Goal: Information Seeking & Learning: Learn about a topic

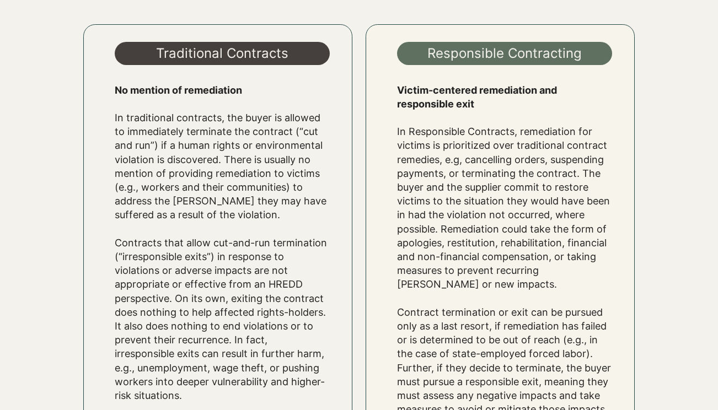
scroll to position [1911, 0]
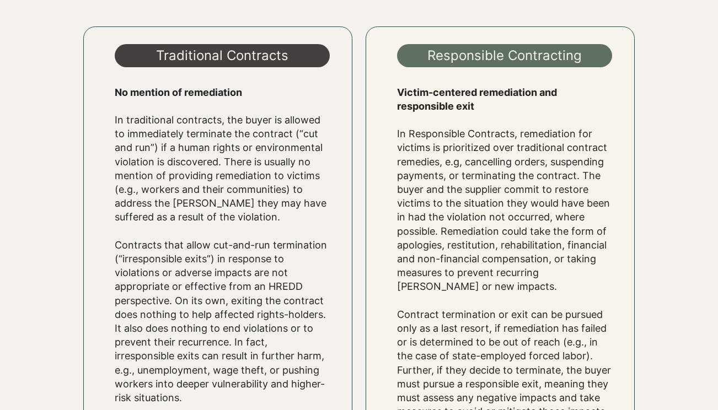
click at [359, 334] on div "Traditional Contracts No mention of remediation ​ In traditional contracts, the…" at bounding box center [358, 252] width 551 height 498
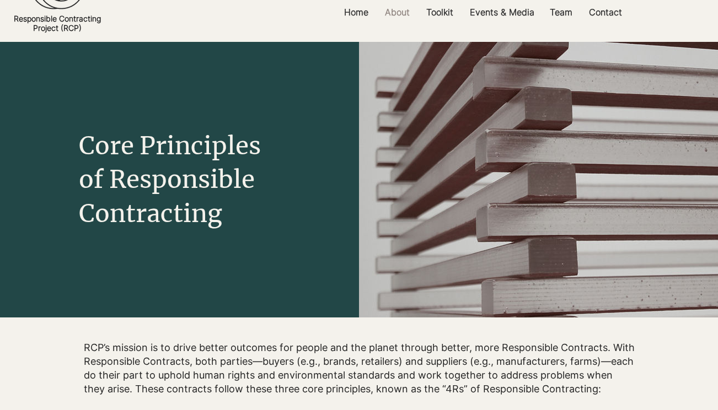
scroll to position [0, 0]
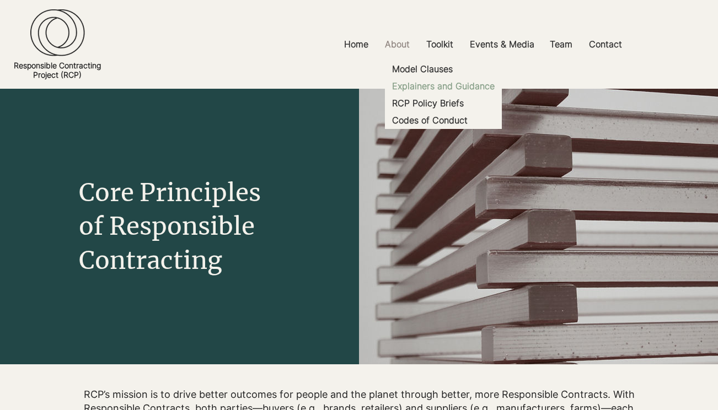
click at [434, 87] on p "Explainers and Guidance" at bounding box center [443, 86] width 111 height 17
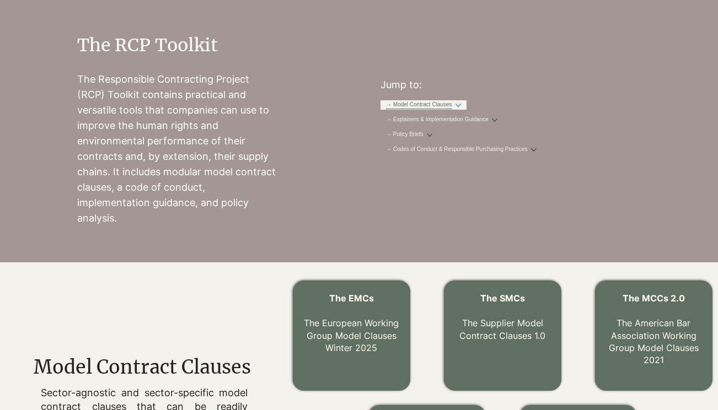
scroll to position [19, 0]
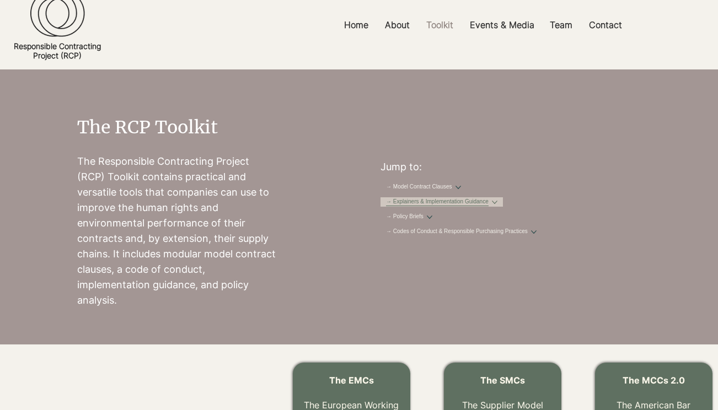
click at [488, 206] on link "→ Explainers & Implementation Guidance" at bounding box center [437, 202] width 103 height 8
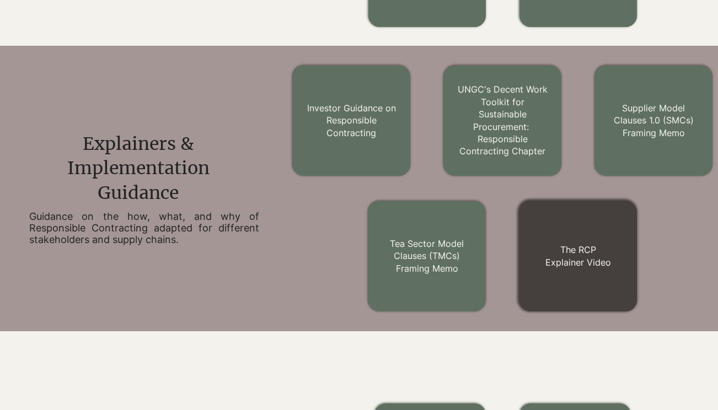
scroll to position [583, 0]
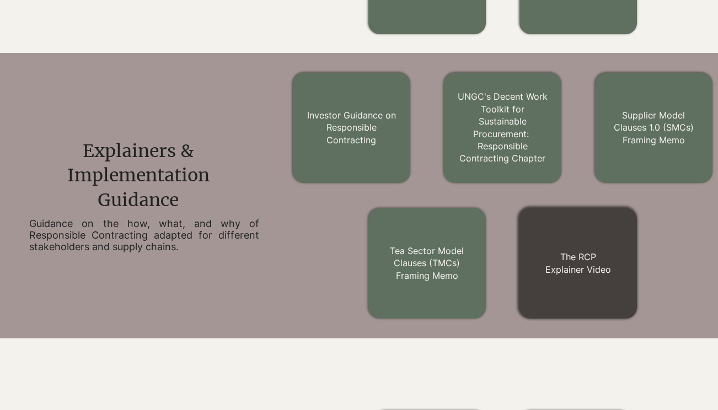
click at [562, 251] on h2 "The RCP Explainer Video" at bounding box center [578, 263] width 94 height 25
click at [616, 252] on h2 "The RCP Explainer Video" at bounding box center [578, 263] width 94 height 25
click at [581, 268] on link "The RCP Explainer Video" at bounding box center [578, 262] width 66 height 23
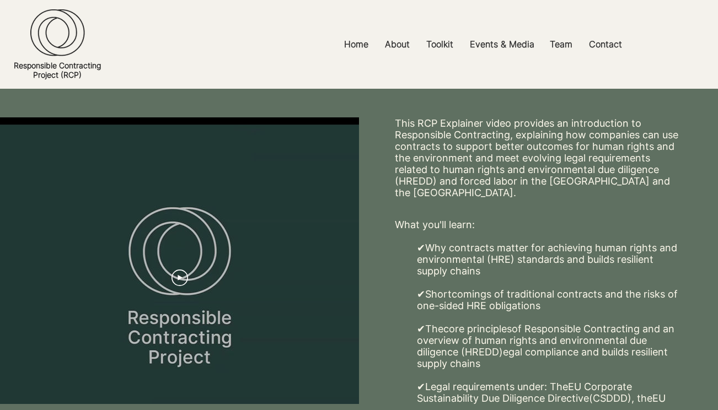
scroll to position [159, 0]
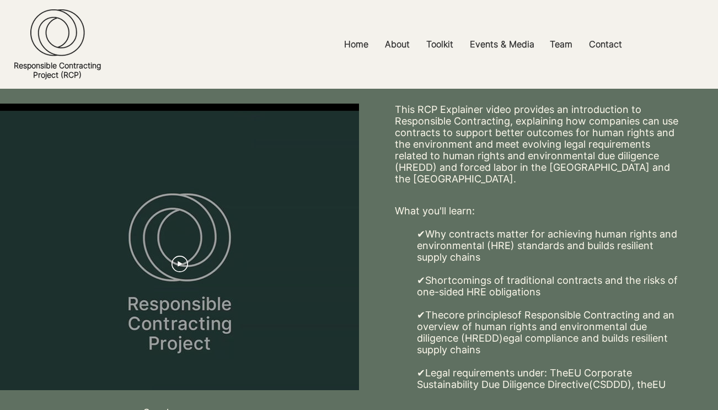
click at [148, 250] on div at bounding box center [179, 265] width 359 height 322
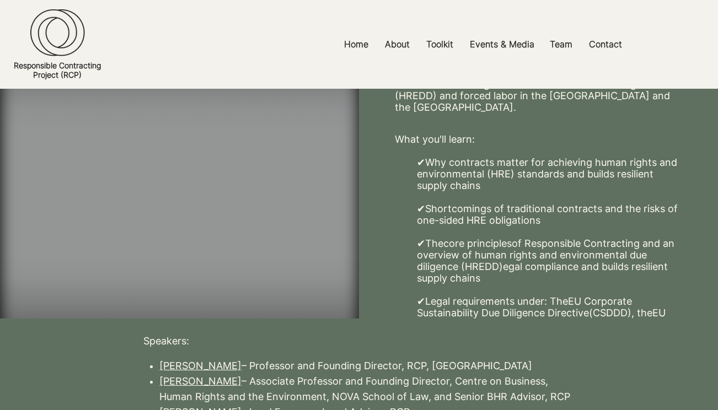
click at [171, 214] on video at bounding box center [179, 193] width 359 height 322
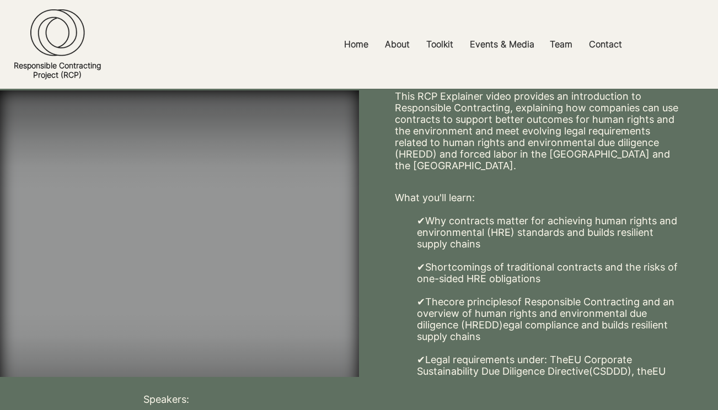
scroll to position [164, 0]
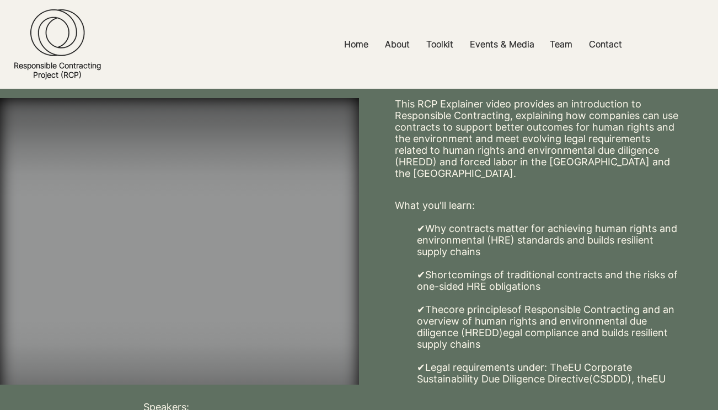
click at [235, 261] on video at bounding box center [179, 259] width 359 height 322
click at [189, 262] on video at bounding box center [179, 259] width 359 height 322
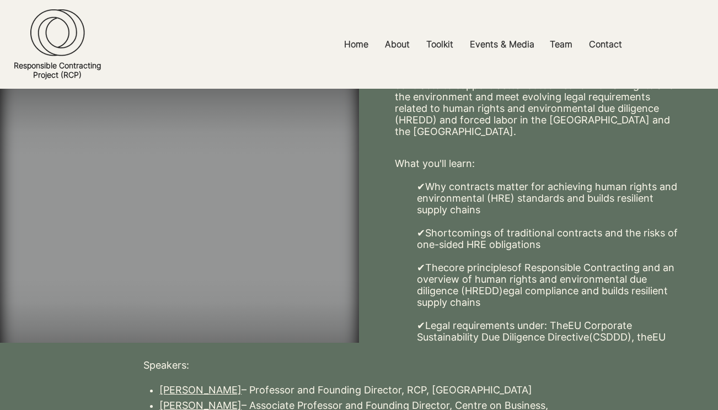
scroll to position [162, 0]
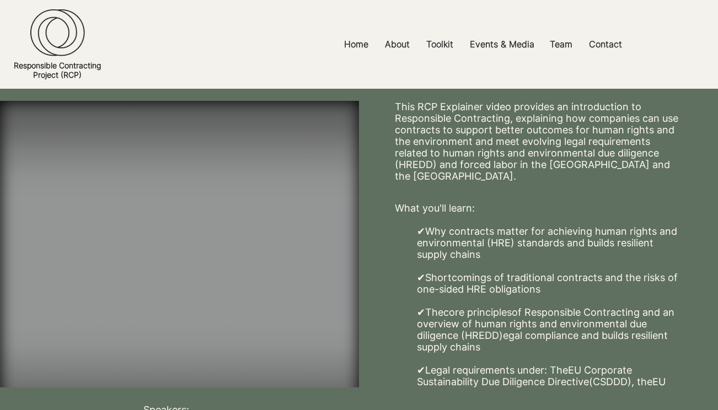
click at [193, 251] on video at bounding box center [179, 262] width 359 height 322
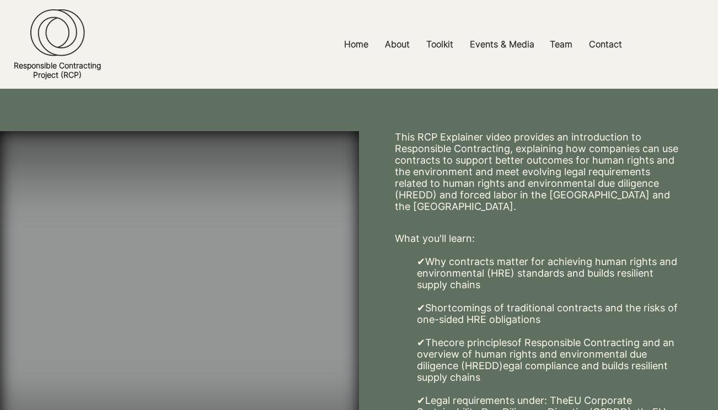
scroll to position [132, 0]
click at [162, 267] on video at bounding box center [179, 291] width 359 height 322
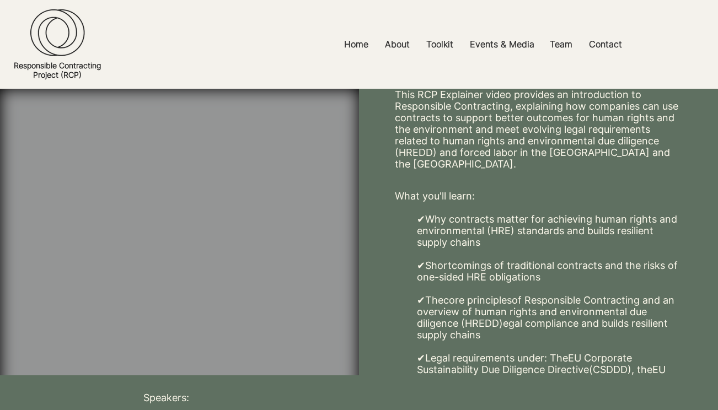
scroll to position [174, 0]
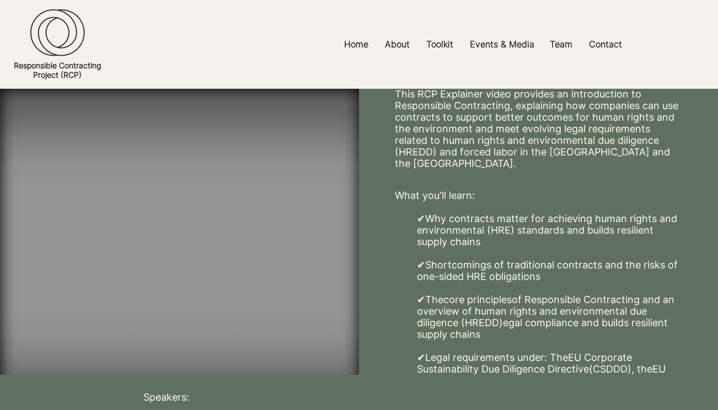
click at [209, 249] on video at bounding box center [179, 249] width 359 height 322
click at [187, 181] on video at bounding box center [179, 249] width 359 height 322
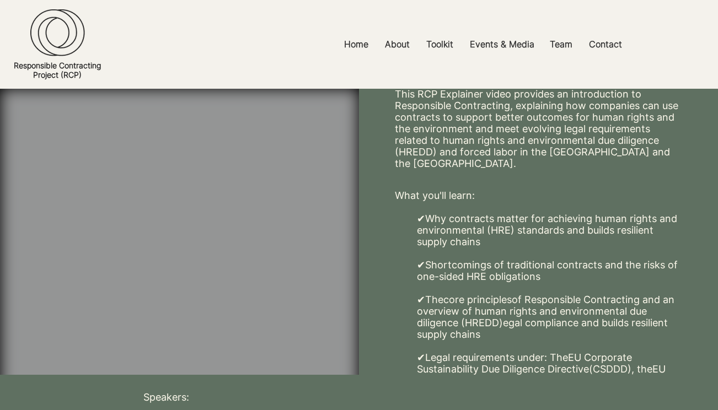
click at [368, 240] on div at bounding box center [538, 249] width 359 height 322
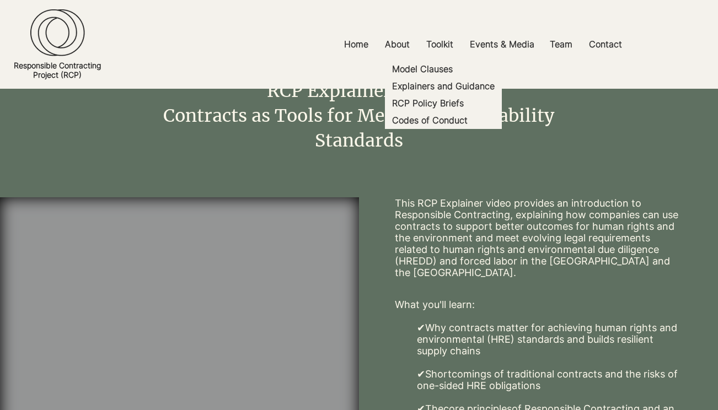
scroll to position [66, 0]
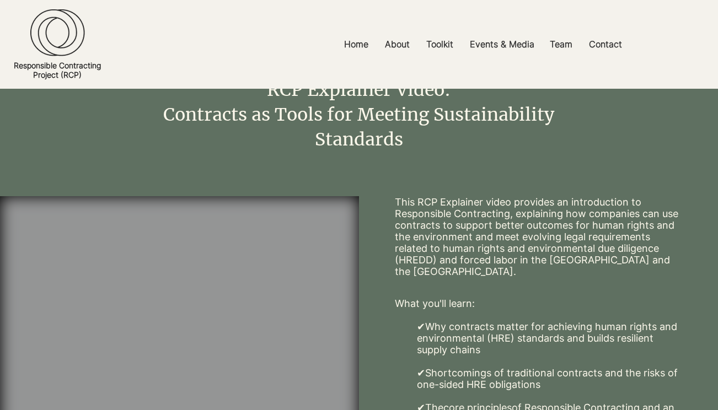
click at [405, 219] on p "This RCP Explainer video provides an introduction to Responsible Contracting, e…" at bounding box center [538, 236] width 287 height 81
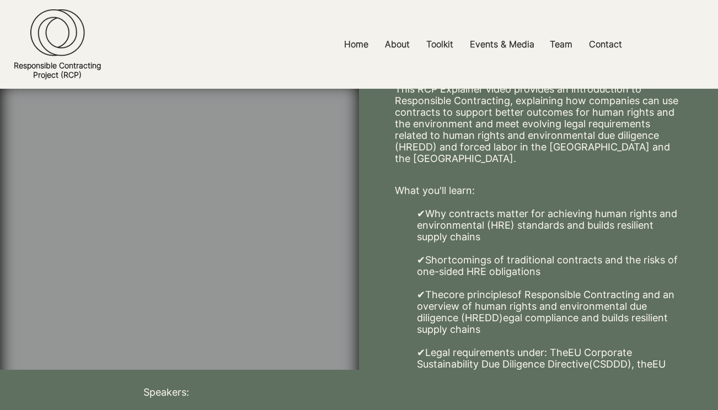
scroll to position [158, 0]
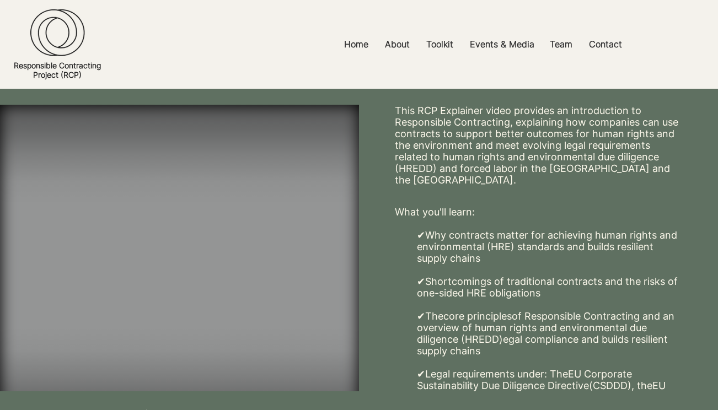
click at [143, 257] on video at bounding box center [179, 266] width 359 height 322
click at [234, 280] on video at bounding box center [179, 266] width 359 height 322
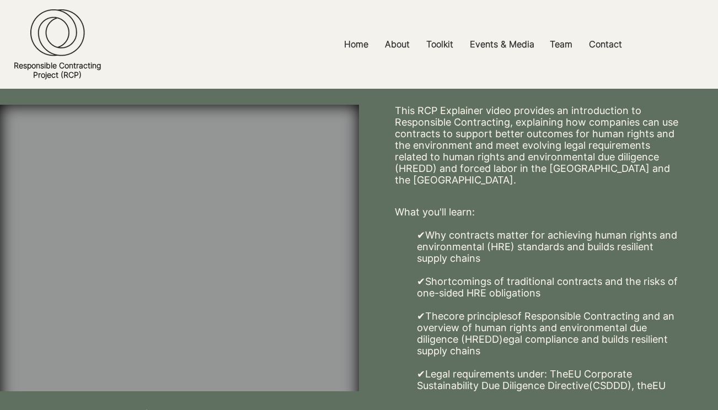
click at [384, 114] on div at bounding box center [538, 266] width 359 height 322
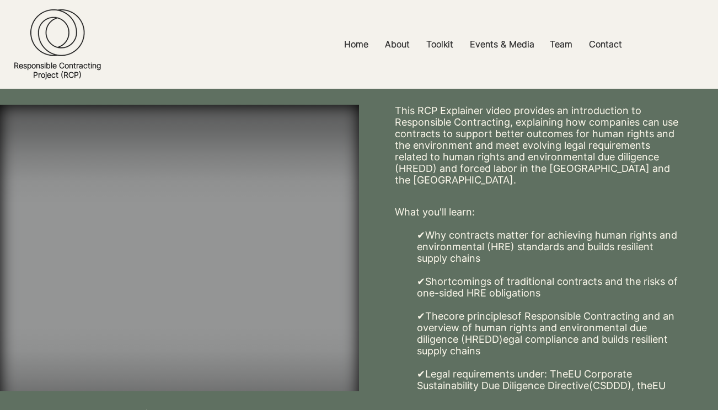
click at [136, 303] on video at bounding box center [179, 266] width 359 height 322
click at [395, 67] on p "Core Principles" at bounding box center [401, 69] width 72 height 17
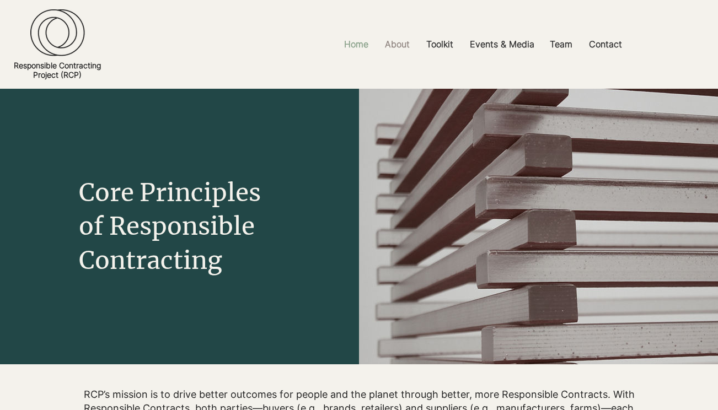
click at [362, 42] on p "Home" at bounding box center [355, 44] width 35 height 25
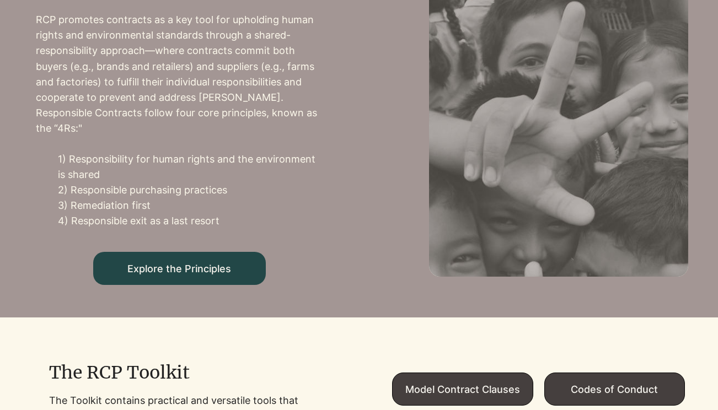
scroll to position [541, 0]
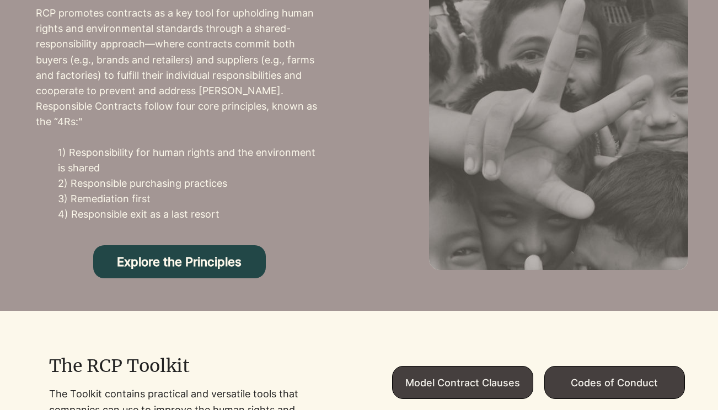
click at [229, 258] on span "Explore the Principles" at bounding box center [179, 262] width 125 height 14
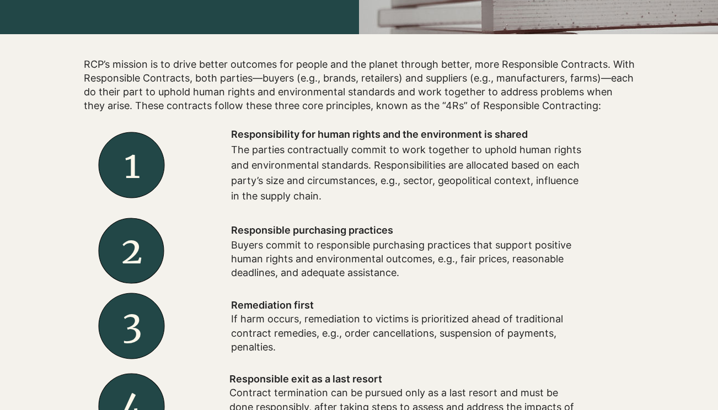
scroll to position [332, 0]
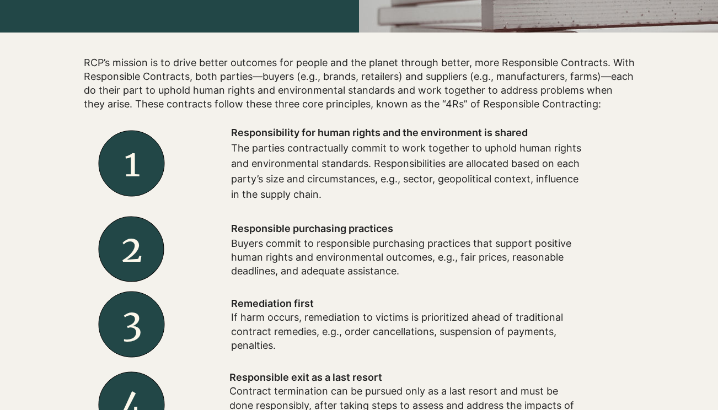
click at [59, 240] on div at bounding box center [359, 270] width 718 height 475
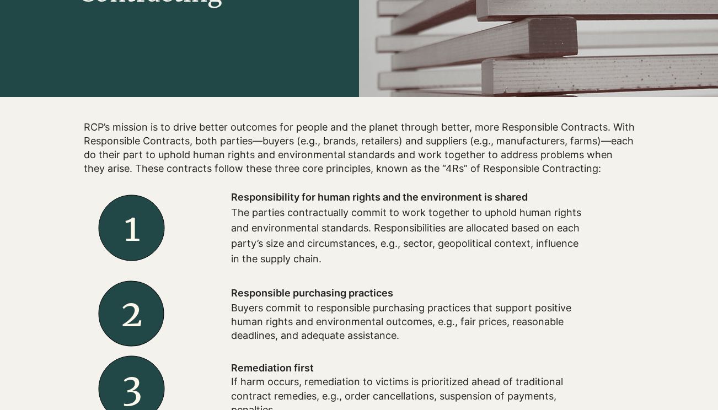
scroll to position [269, 0]
